Goal: Book appointment/travel/reservation

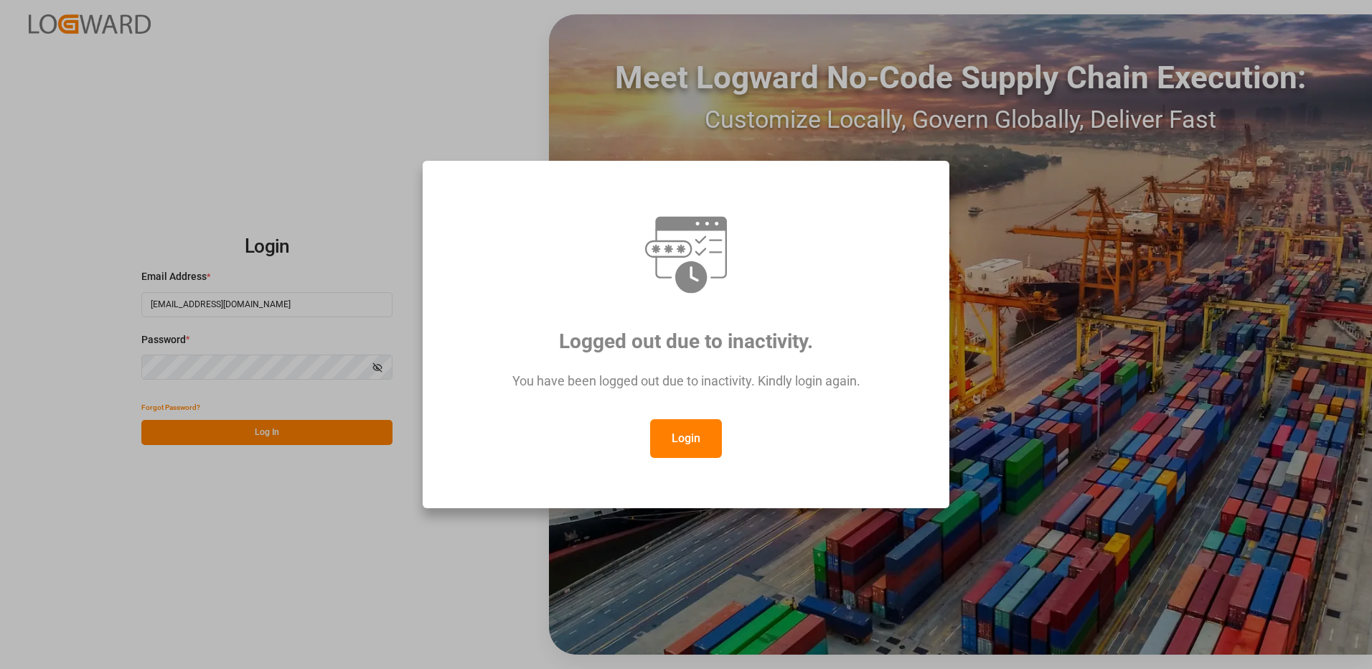
click at [709, 448] on button "Login" at bounding box center [686, 438] width 72 height 39
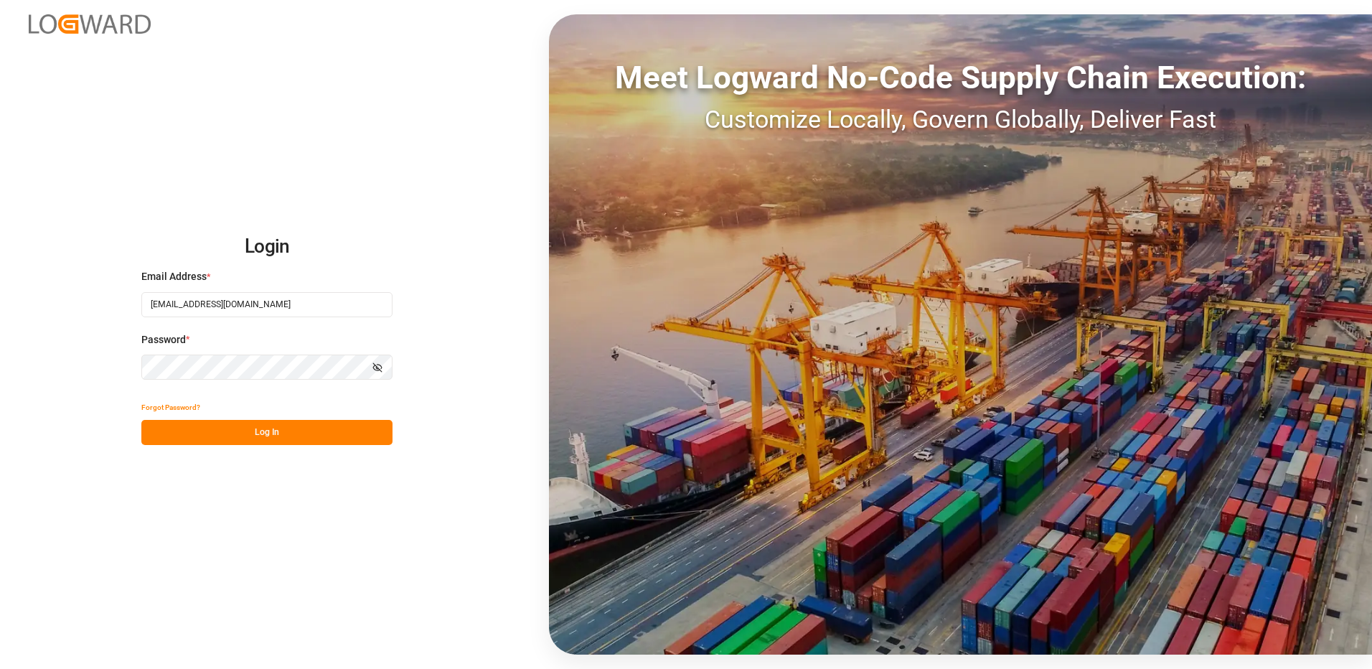
click at [259, 436] on button "Log In" at bounding box center [266, 432] width 251 height 25
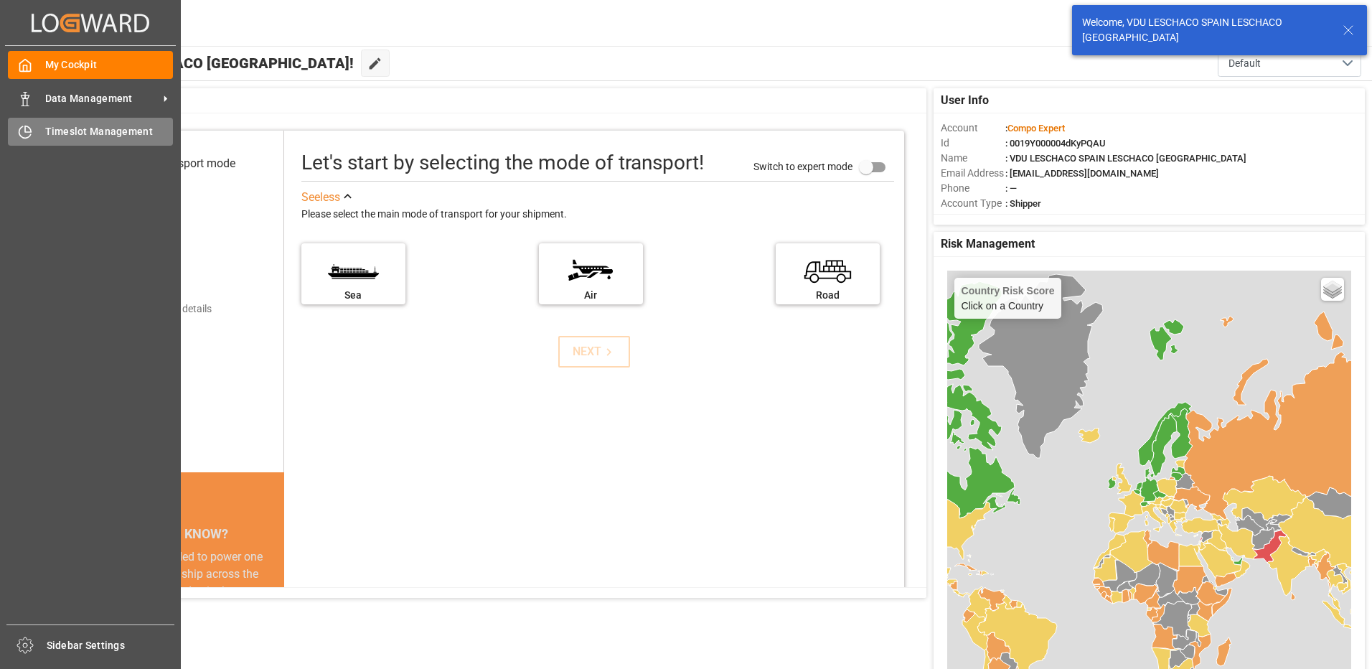
click at [30, 131] on icon at bounding box center [25, 132] width 14 height 14
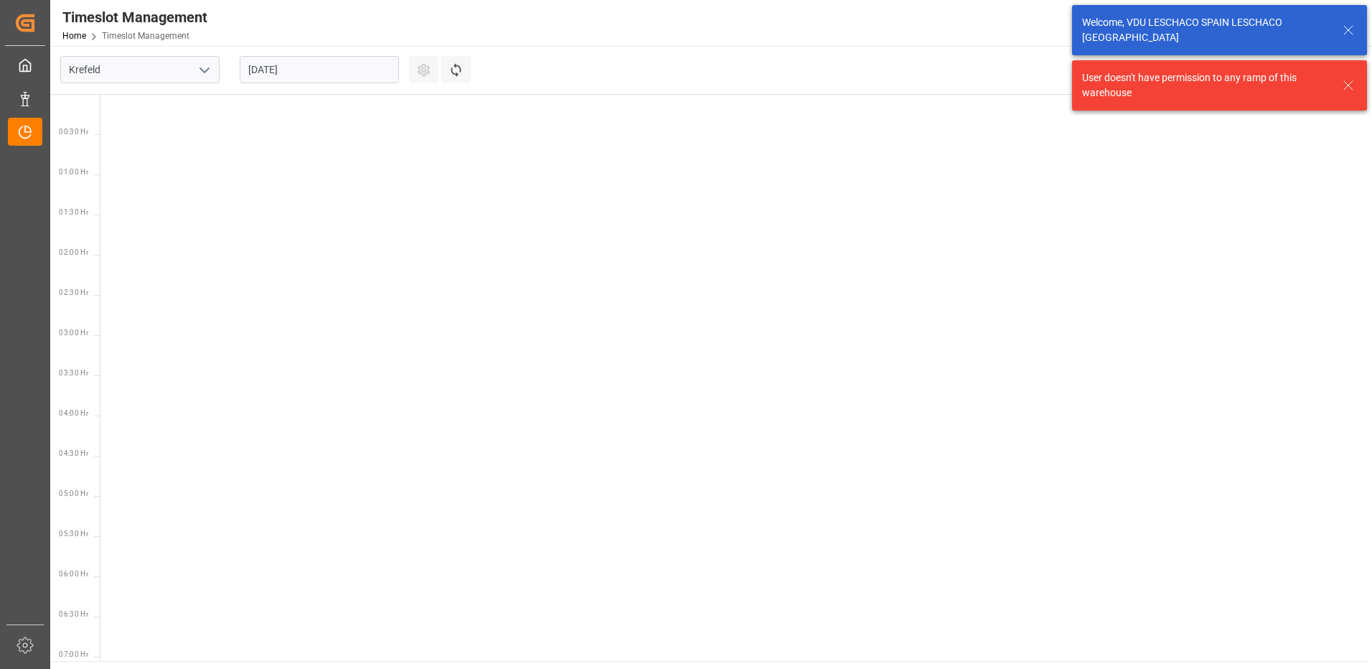
scroll to position [1146, 0]
click at [212, 77] on icon "open menu" at bounding box center [204, 70] width 17 height 17
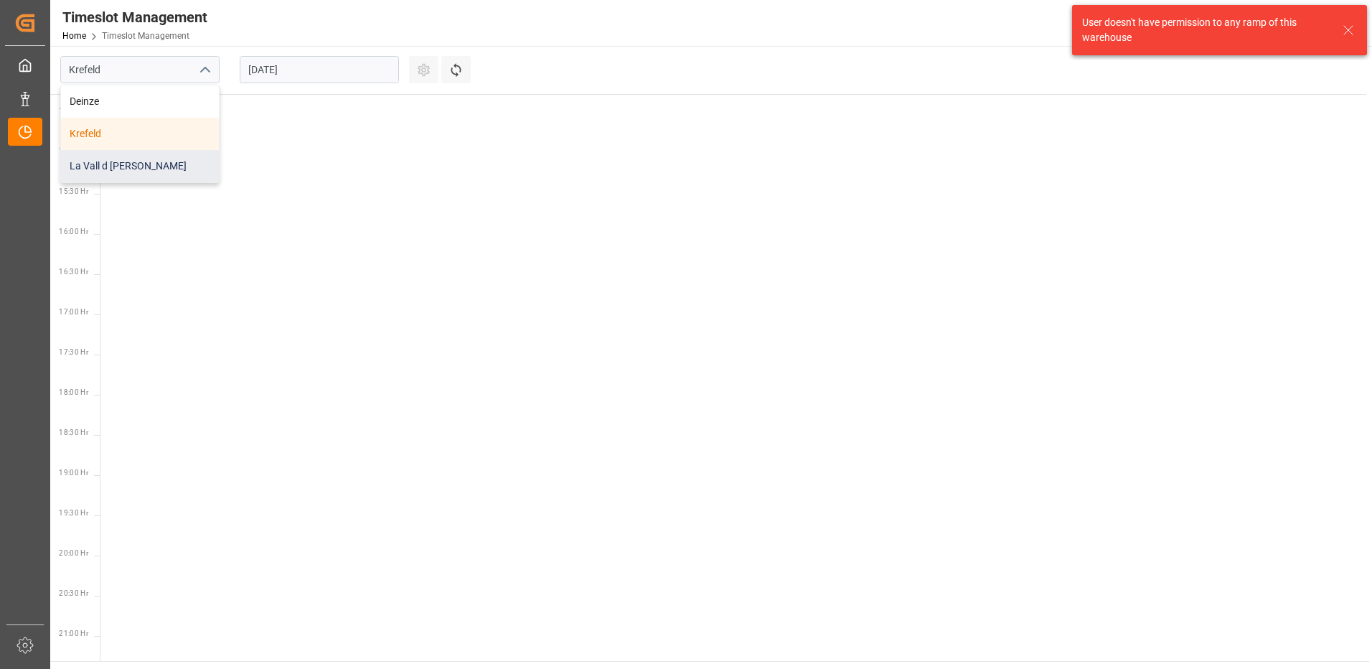
click at [128, 157] on div "La Vall d [PERSON_NAME]" at bounding box center [140, 166] width 158 height 32
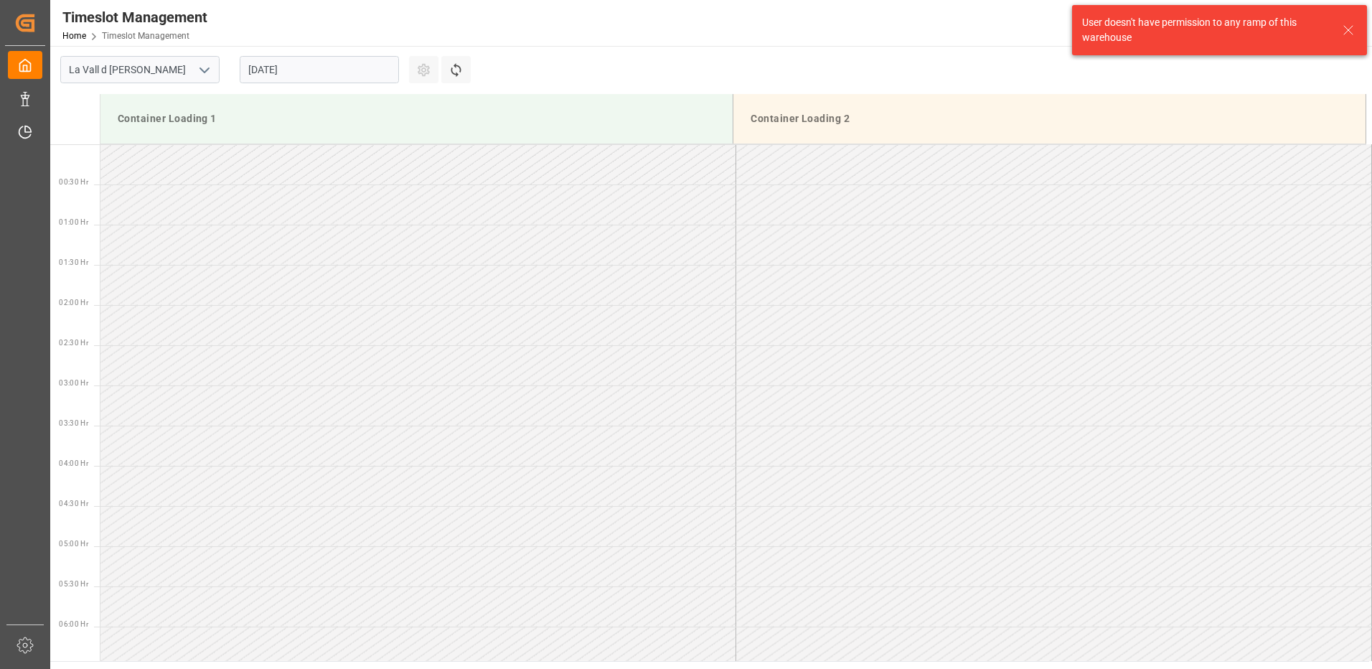
scroll to position [1196, 0]
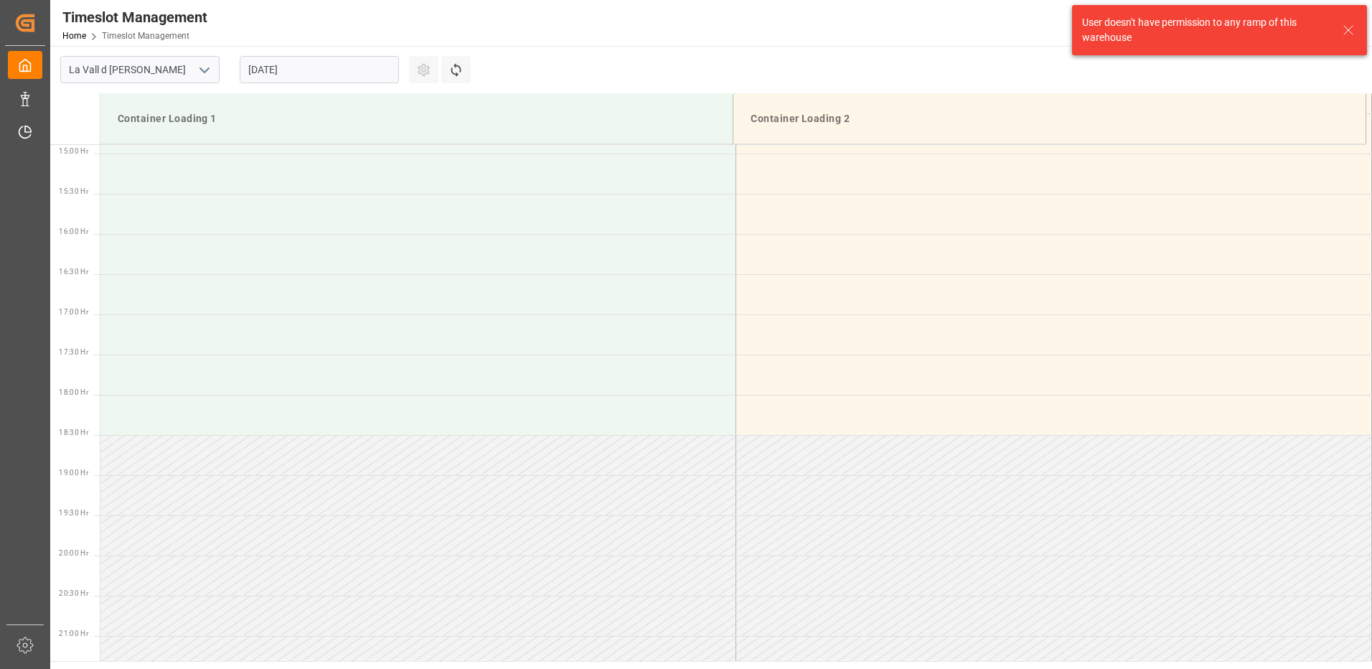
click at [326, 88] on div "[DATE]" at bounding box center [319, 69] width 179 height 47
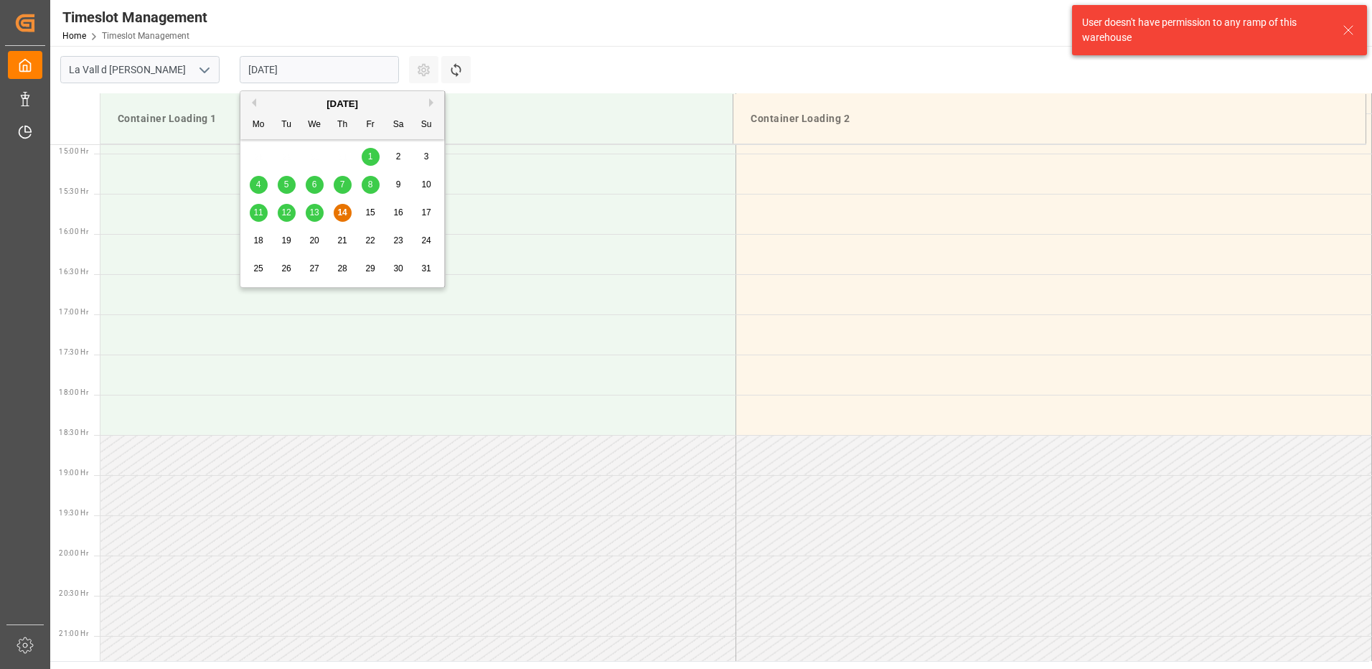
click at [326, 80] on input "[DATE]" at bounding box center [319, 69] width 159 height 27
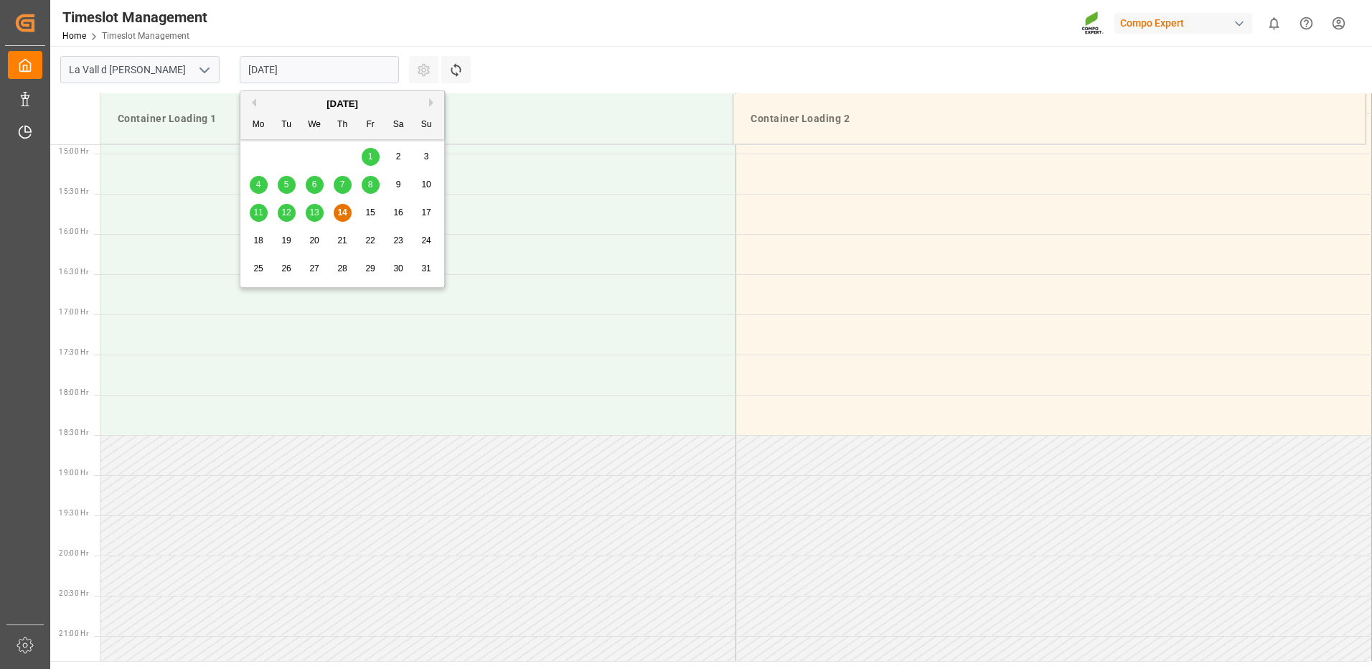
click at [433, 101] on button "Next Month" at bounding box center [433, 102] width 9 height 9
click at [316, 154] on span "3" at bounding box center [314, 156] width 5 height 10
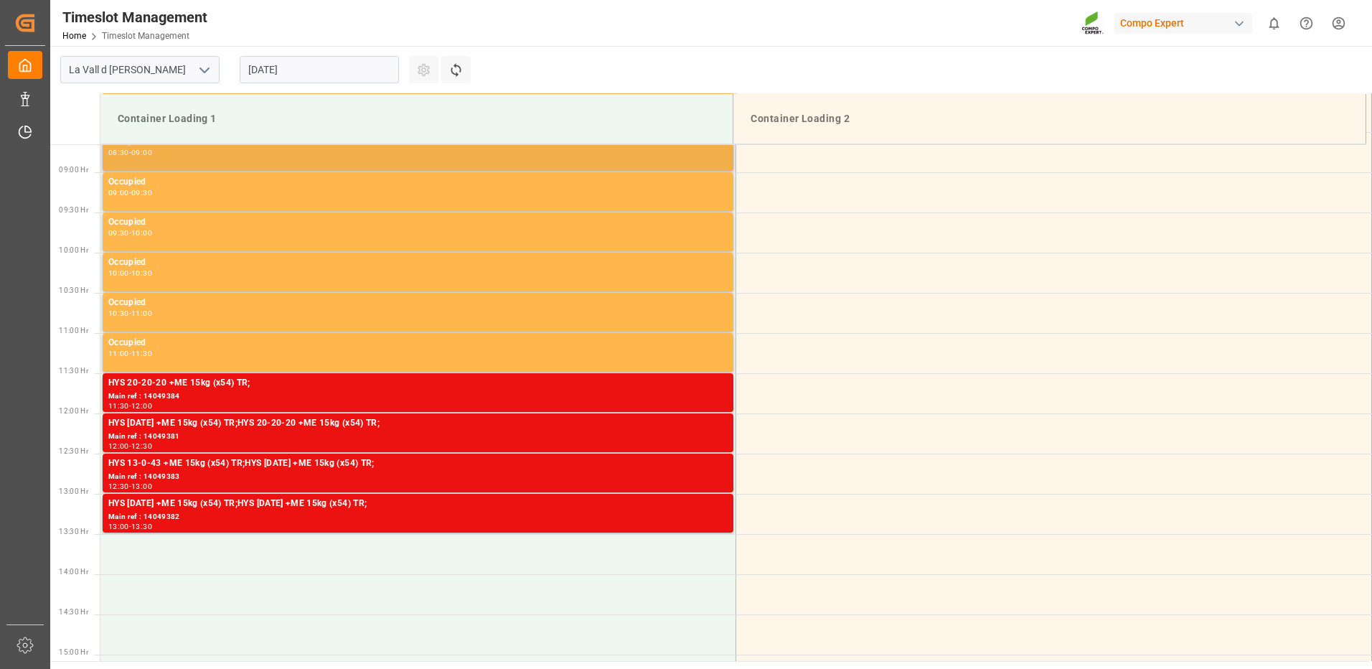
scroll to position [624, 0]
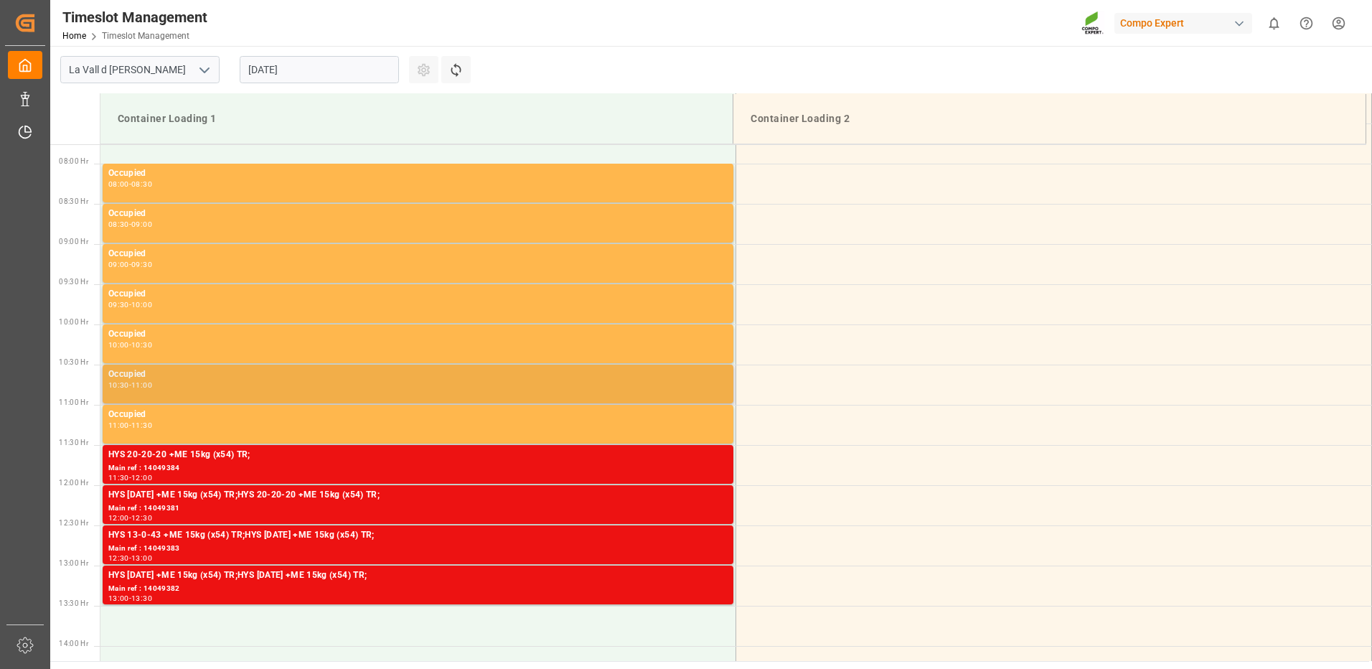
click at [440, 392] on div "Occupied 10:30 - 11:00" at bounding box center [417, 383] width 619 height 33
click at [441, 392] on div "Occupied 10:30 - 11:00" at bounding box center [417, 383] width 619 height 33
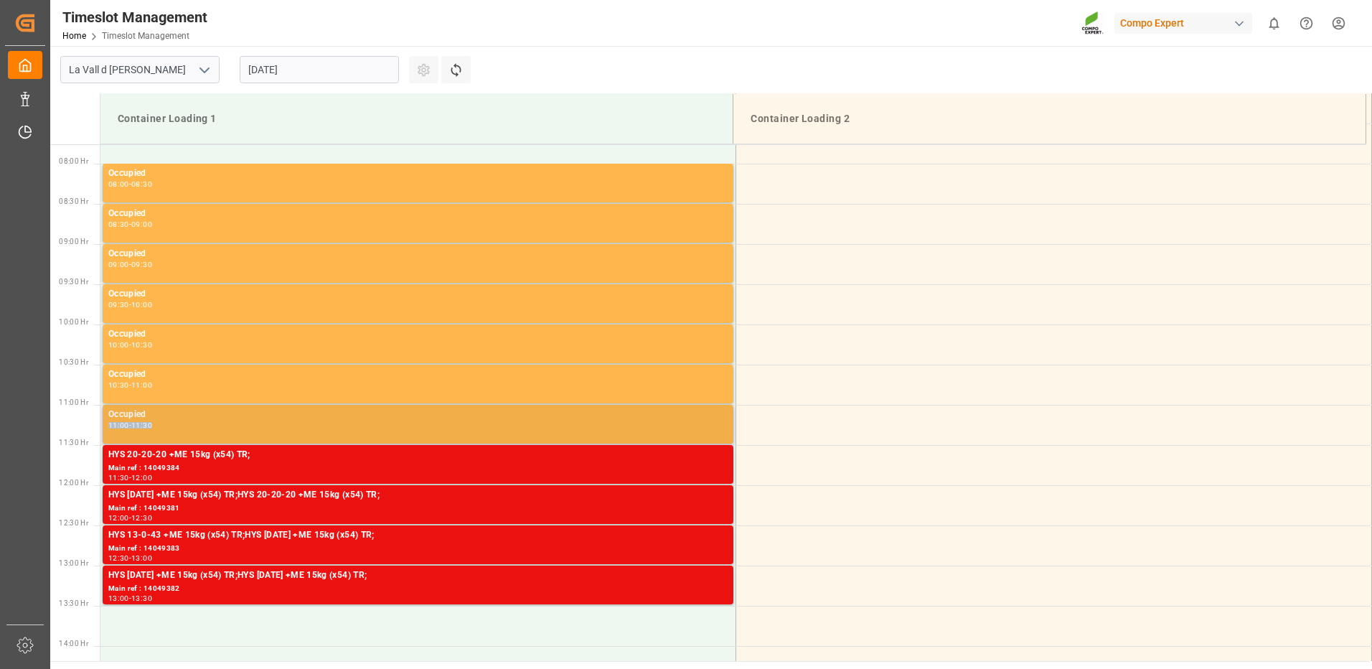
drag, startPoint x: 441, startPoint y: 392, endPoint x: 408, endPoint y: 421, distance: 43.7
click at [408, 421] on div "Occupied 11:00 - 11:30" at bounding box center [417, 424] width 619 height 33
